Goal: Information Seeking & Learning: Understand process/instructions

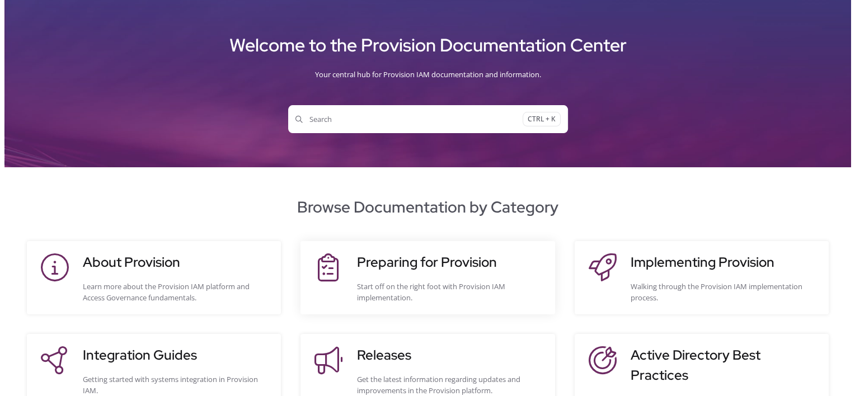
scroll to position [56, 0]
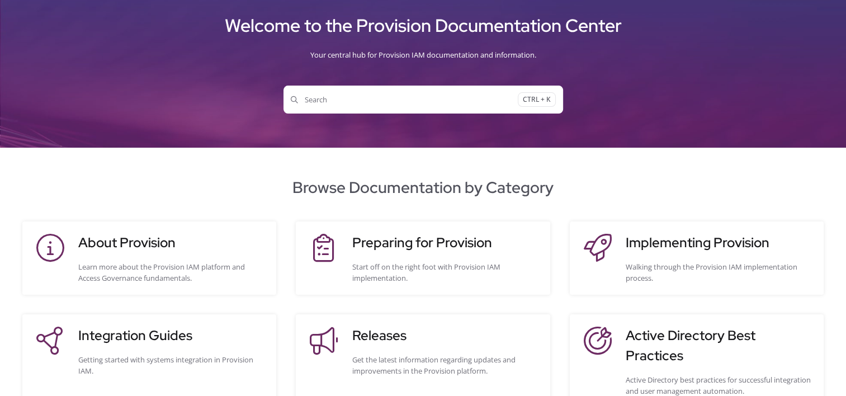
click at [380, 93] on button "Search CTRL + K" at bounding box center [424, 100] width 280 height 28
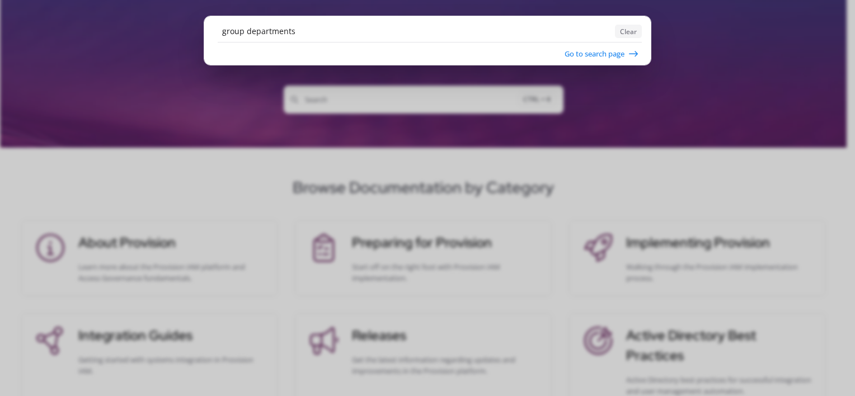
type input "group departments"
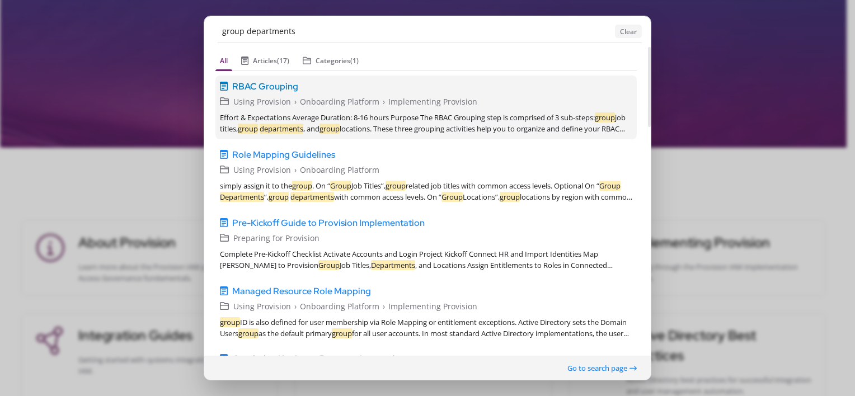
click at [362, 98] on span "Onboarding Platform" at bounding box center [339, 101] width 79 height 12
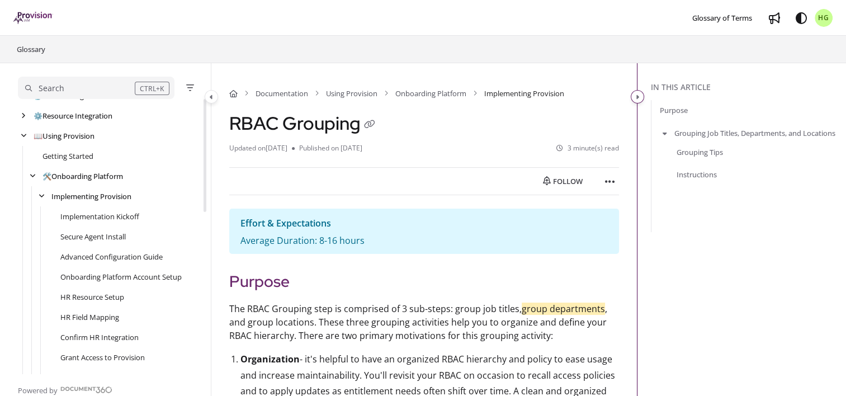
click at [640, 98] on button "Category toggle" at bounding box center [637, 96] width 13 height 13
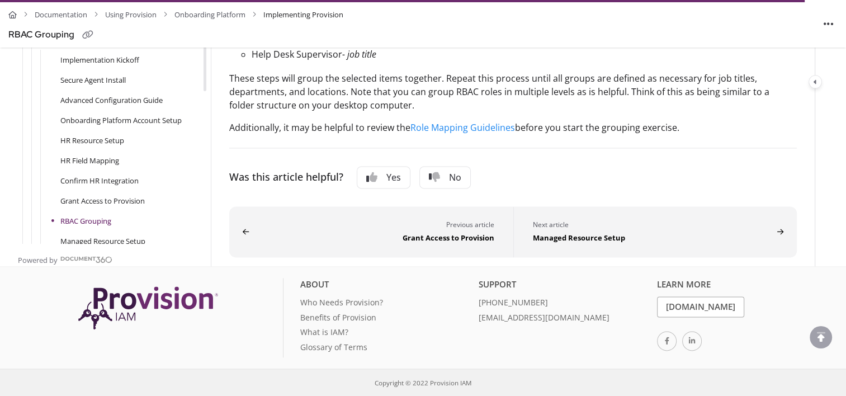
scroll to position [107, 0]
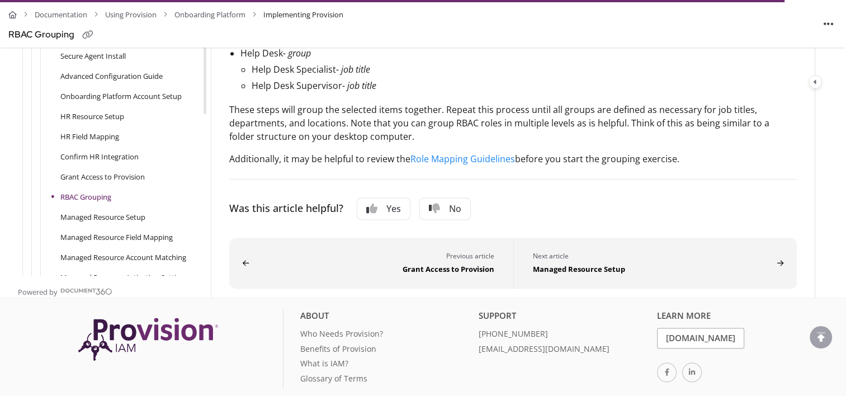
scroll to position [163, 0]
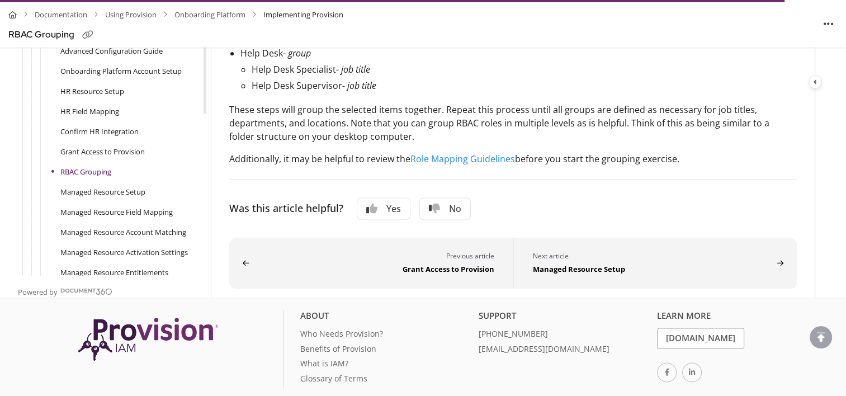
click at [95, 177] on link "RBAC Grouping" at bounding box center [85, 171] width 51 height 11
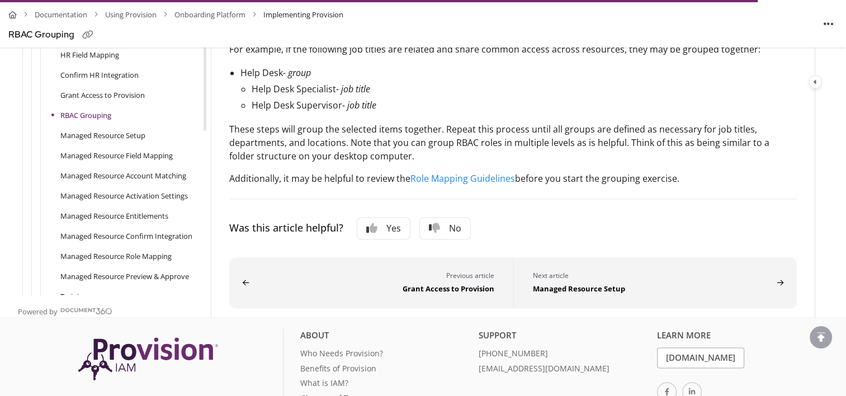
scroll to position [1398, 0]
click at [480, 184] on link "Role Mapping Guidelines" at bounding box center [463, 178] width 105 height 12
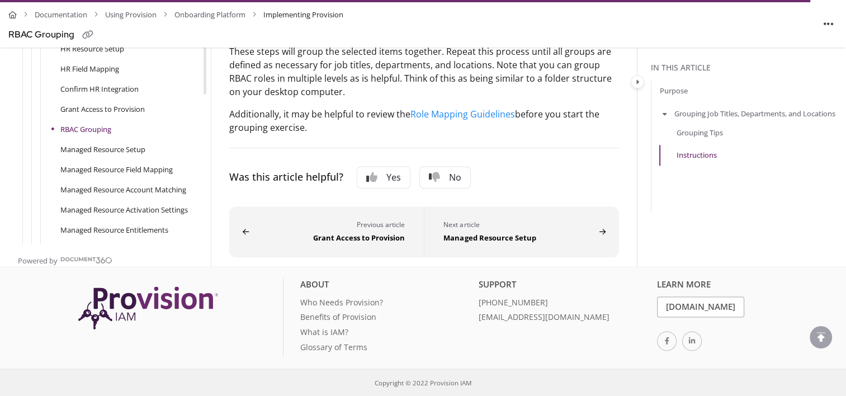
scroll to position [1428, 0]
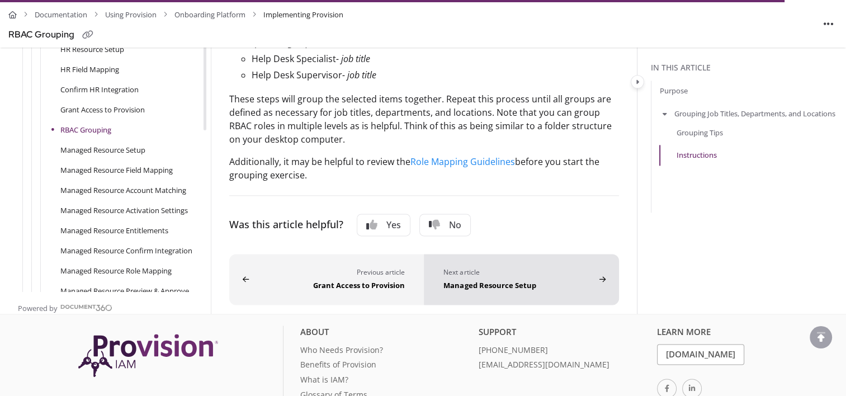
click at [560, 291] on div "Managed Resource Setup" at bounding box center [519, 283] width 151 height 13
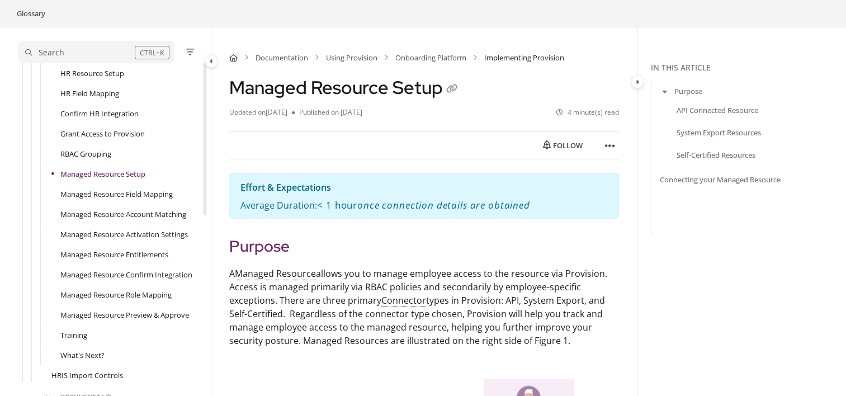
scroll to position [112, 0]
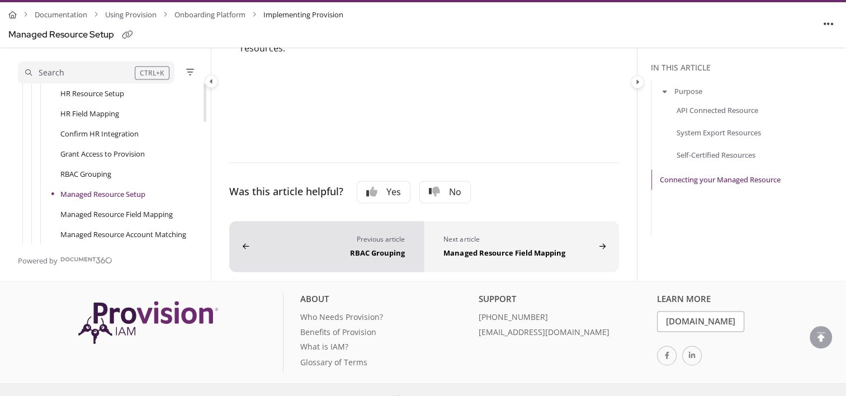
click at [254, 234] on div "Previous article" at bounding box center [329, 239] width 152 height 11
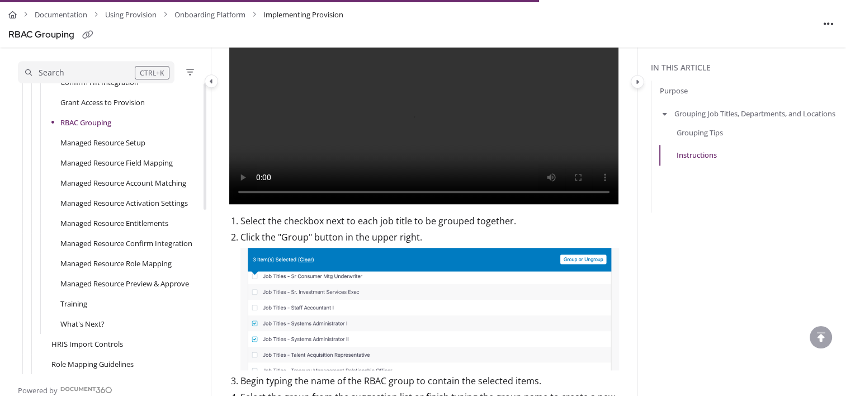
scroll to position [294, 0]
click at [207, 229] on aside "Search CTRL+K ℹ️ About Provision Use ↑/↓ to navigate Follow category Export PDF…" at bounding box center [105, 222] width 211 height 348
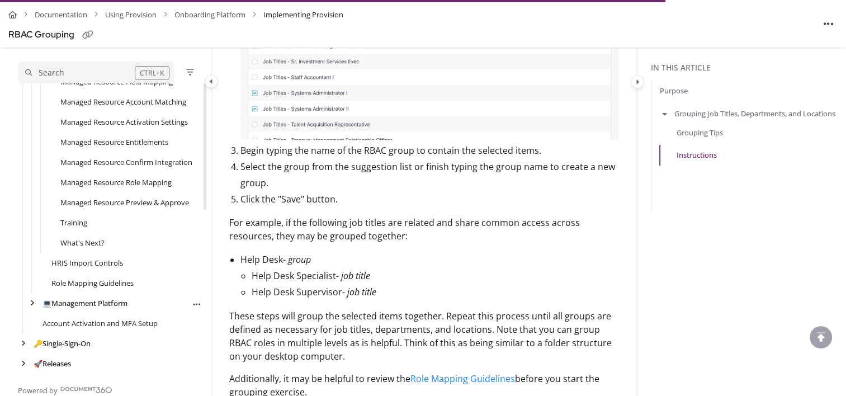
scroll to position [1230, 0]
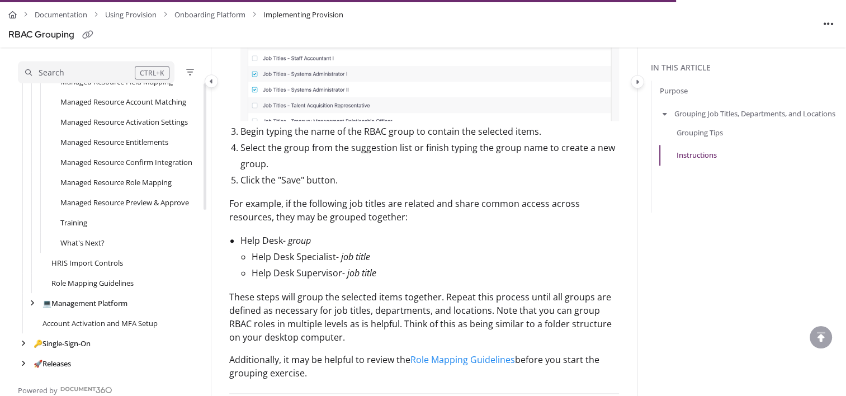
drag, startPoint x: 202, startPoint y: 266, endPoint x: 201, endPoint y: 291, distance: 25.2
click at [201, 291] on div "ℹ️ About Provision Use ↑/↓ to navigate Follow category Export PDF 📋 Preparing f…" at bounding box center [112, 41] width 188 height 664
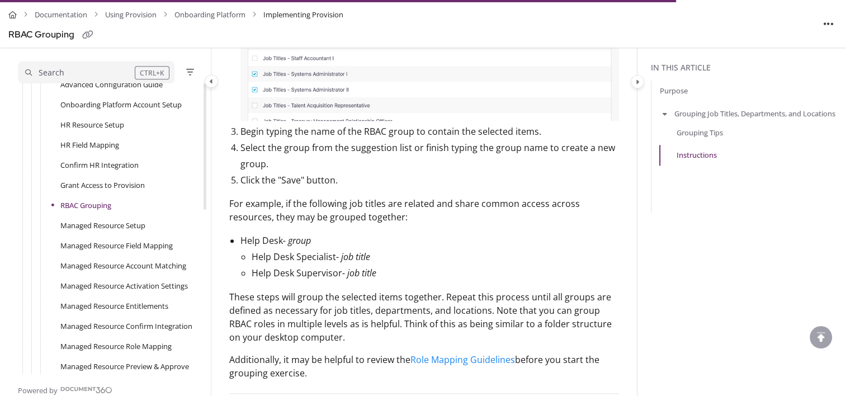
scroll to position [176, 0]
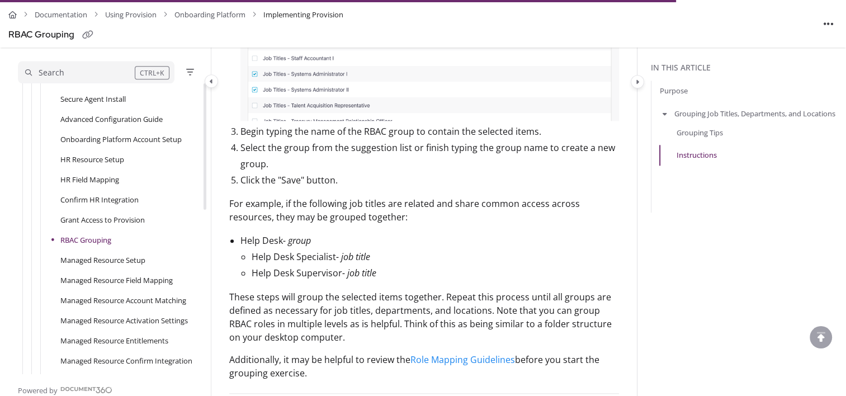
click at [201, 201] on cdk-virtual-scroll-viewport "ℹ️ About Provision Use ↑/↓ to navigate Follow category Export PDF 📋 Preparing f…" at bounding box center [112, 228] width 188 height 290
click at [90, 237] on link "RBAC Grouping" at bounding box center [85, 239] width 51 height 11
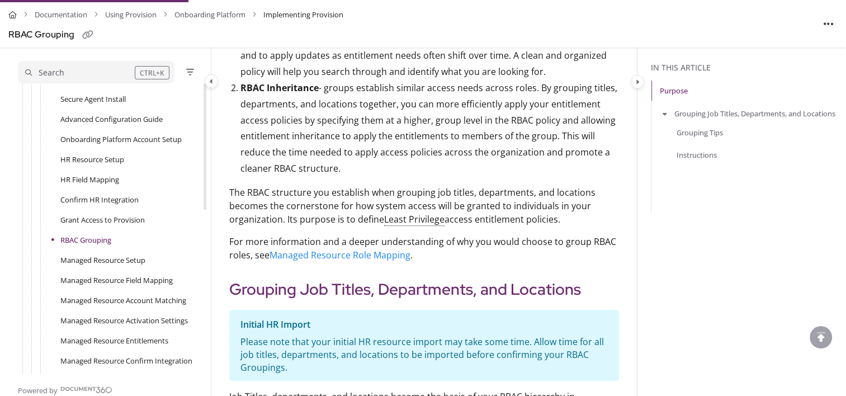
scroll to position [391, 0]
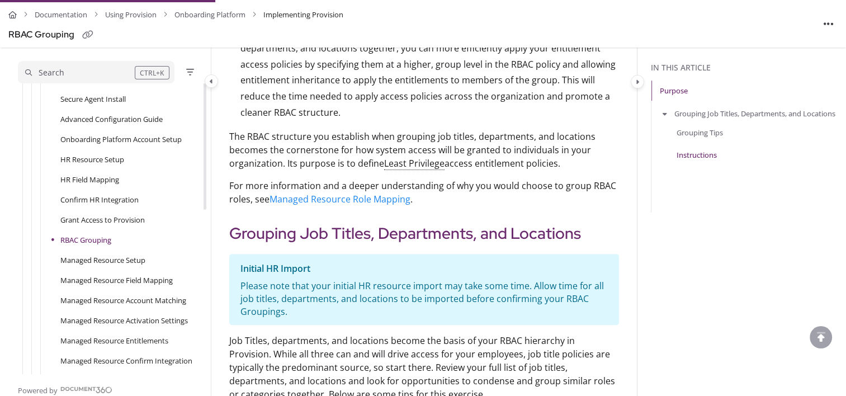
click at [695, 157] on link "Instructions" at bounding box center [697, 154] width 40 height 11
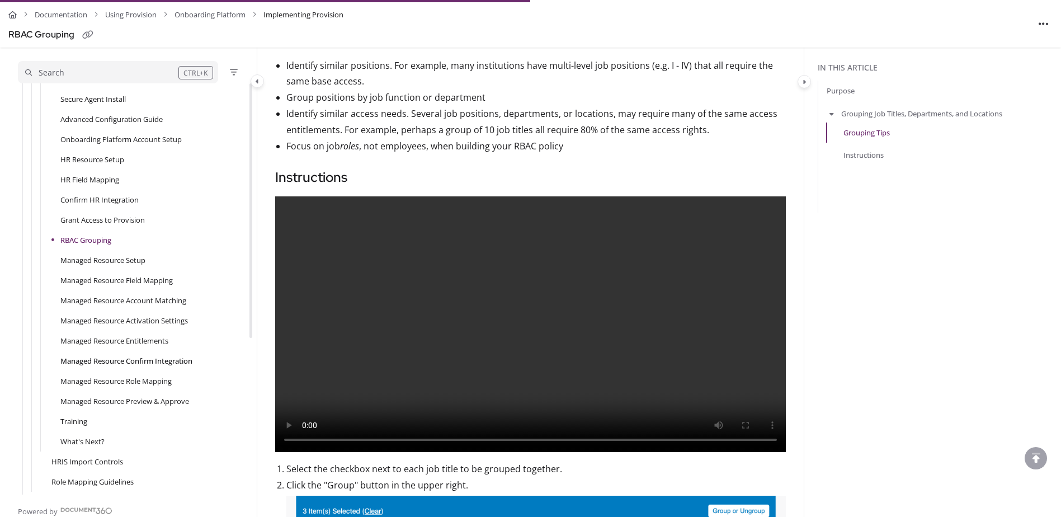
scroll to position [176, 0]
